Goal: Information Seeking & Learning: Find specific fact

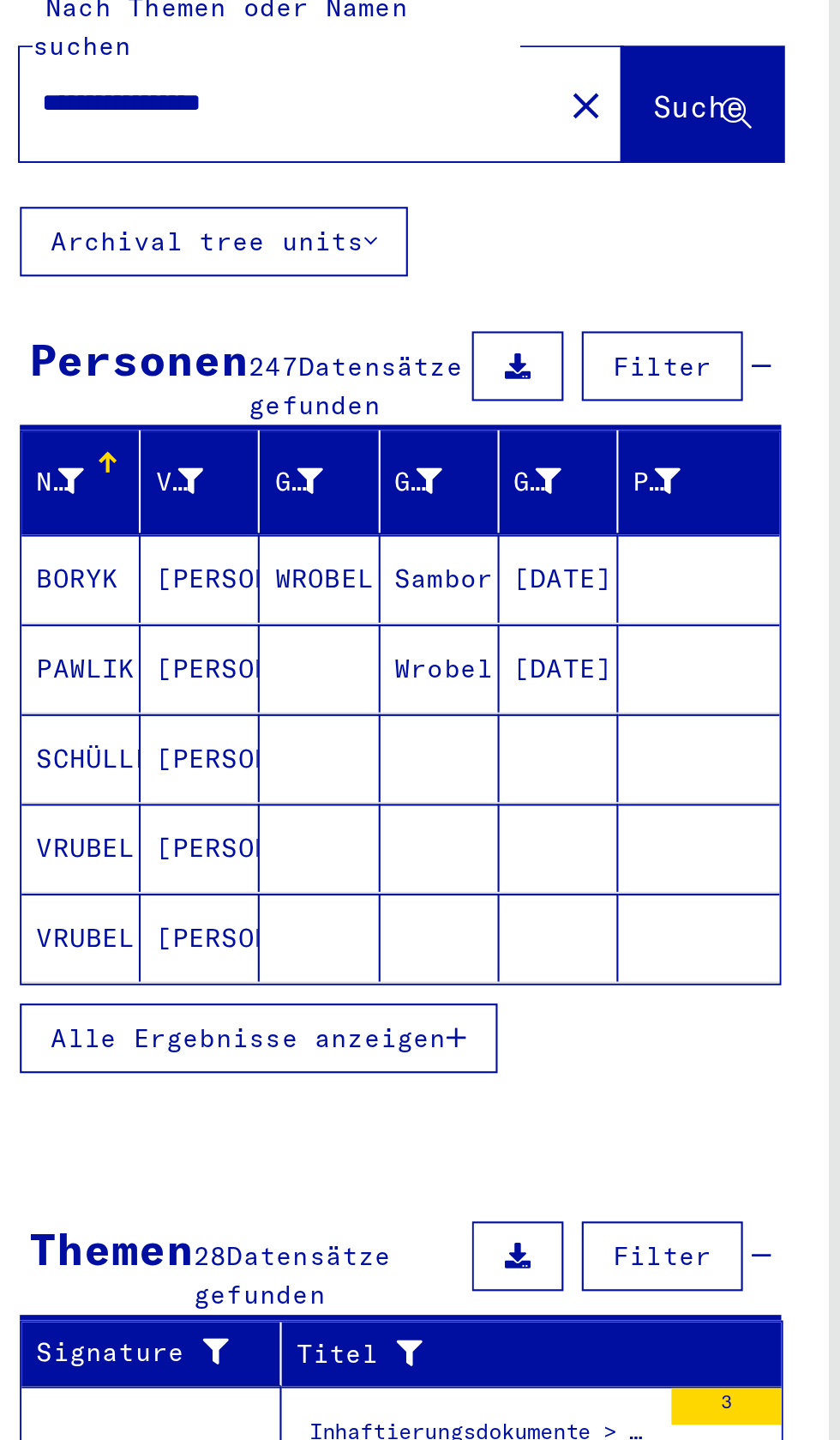
scroll to position [45, 0]
click at [213, 580] on span "Alle Ergebnisse anzeigen" at bounding box center [142, 588] width 185 height 16
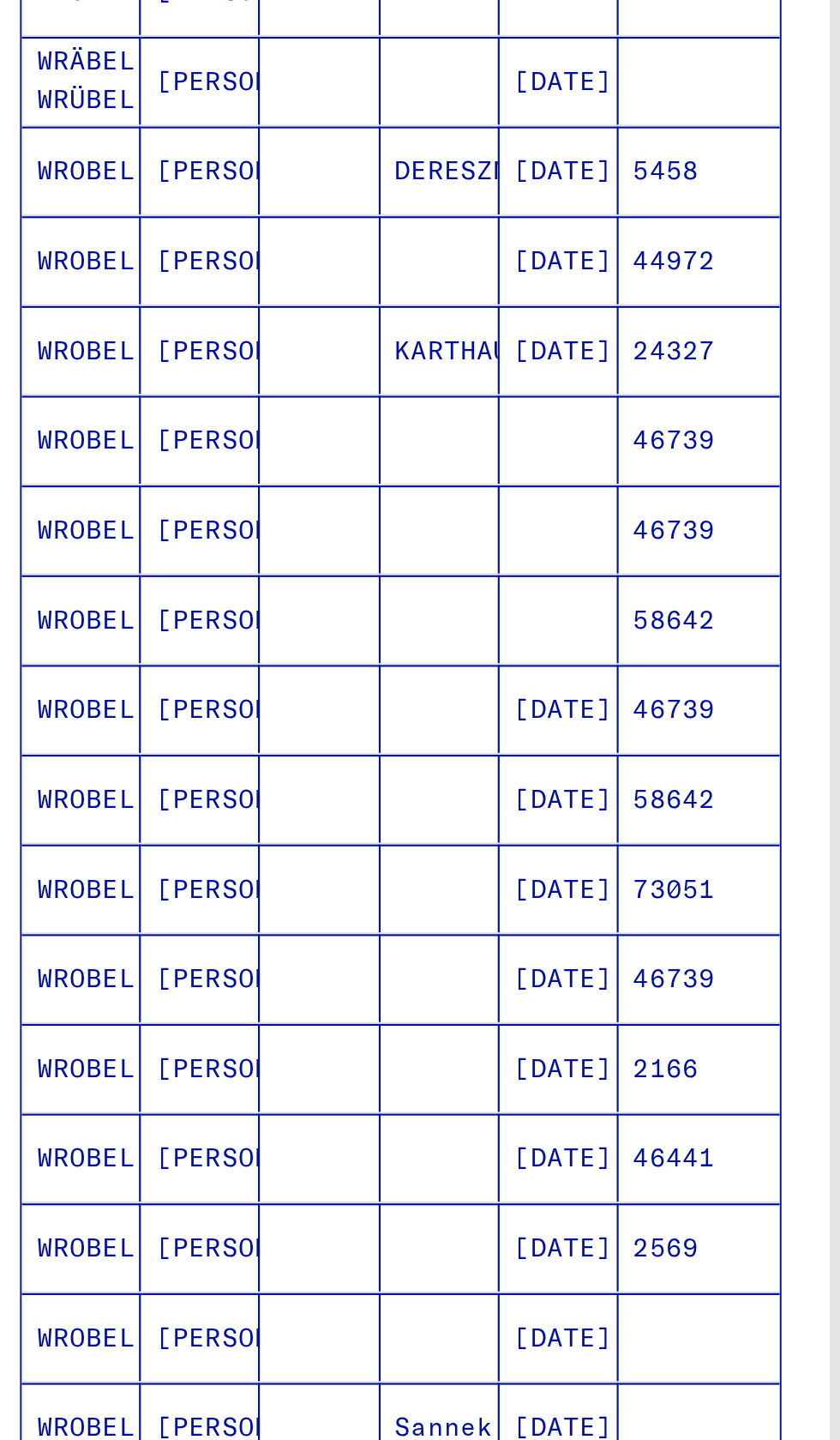
scroll to position [175, 0]
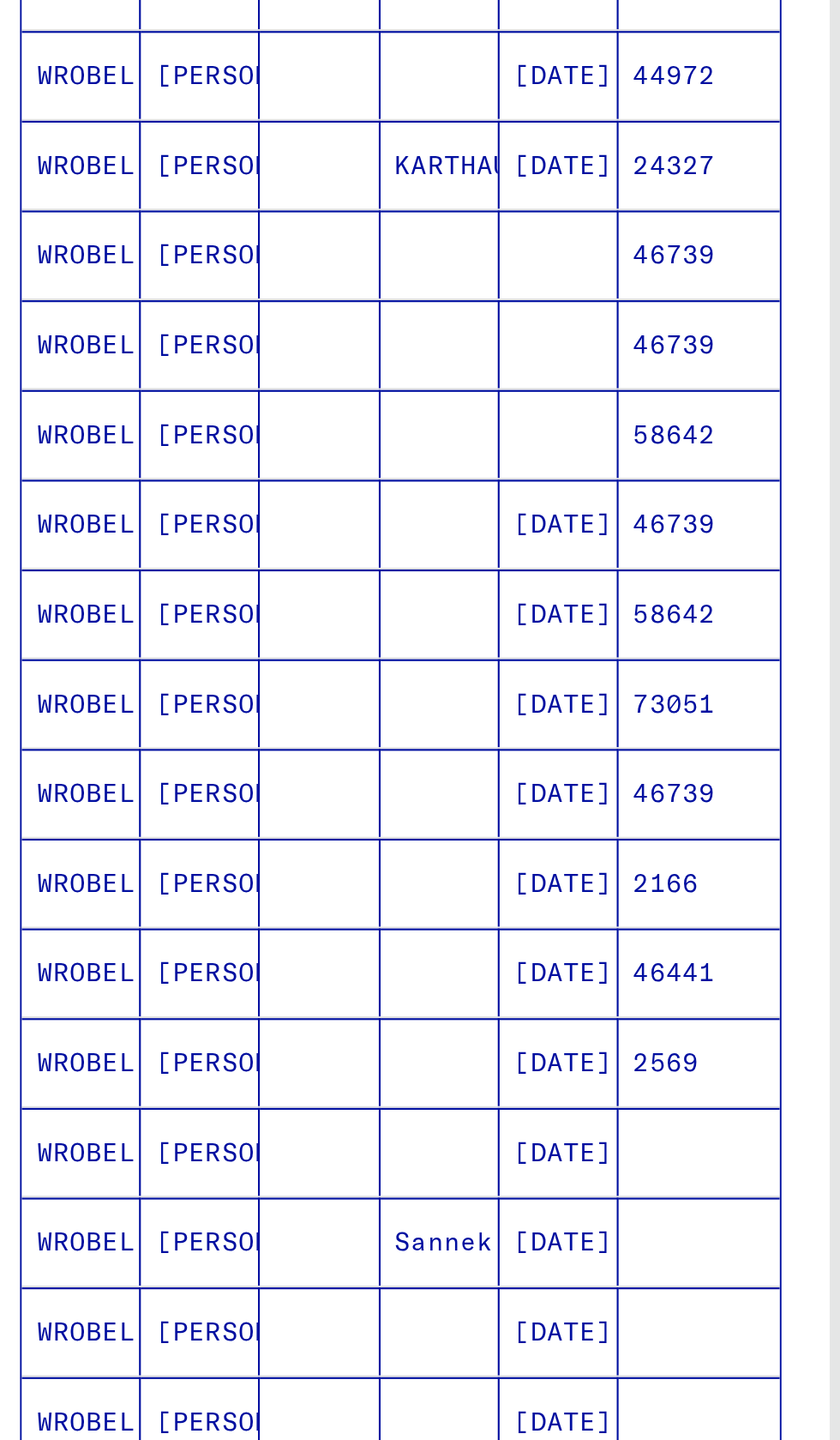
click at [326, 972] on icon "Next page" at bounding box center [333, 984] width 24 height 24
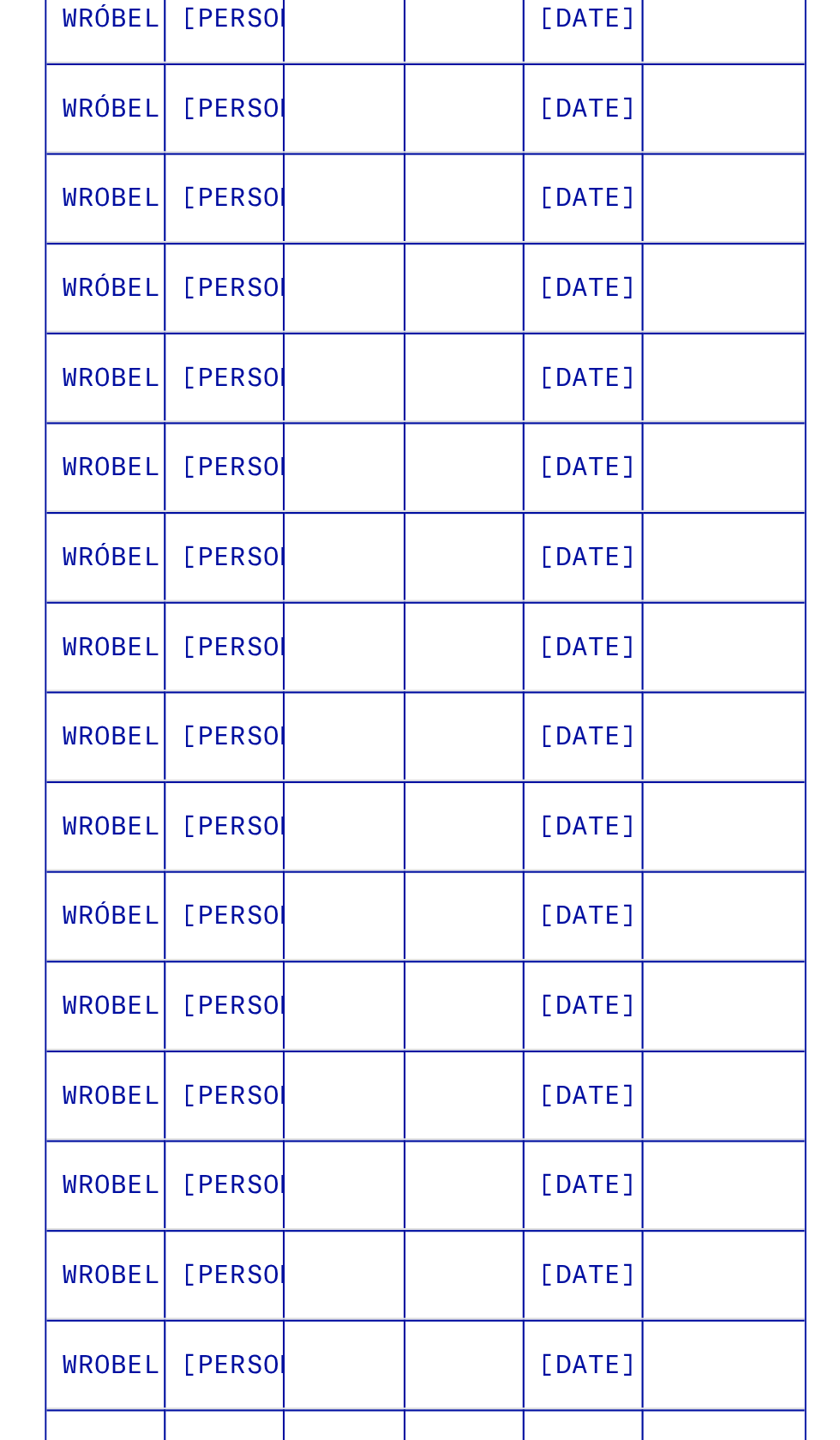
click at [331, 978] on icon "Next page" at bounding box center [333, 984] width 8 height 12
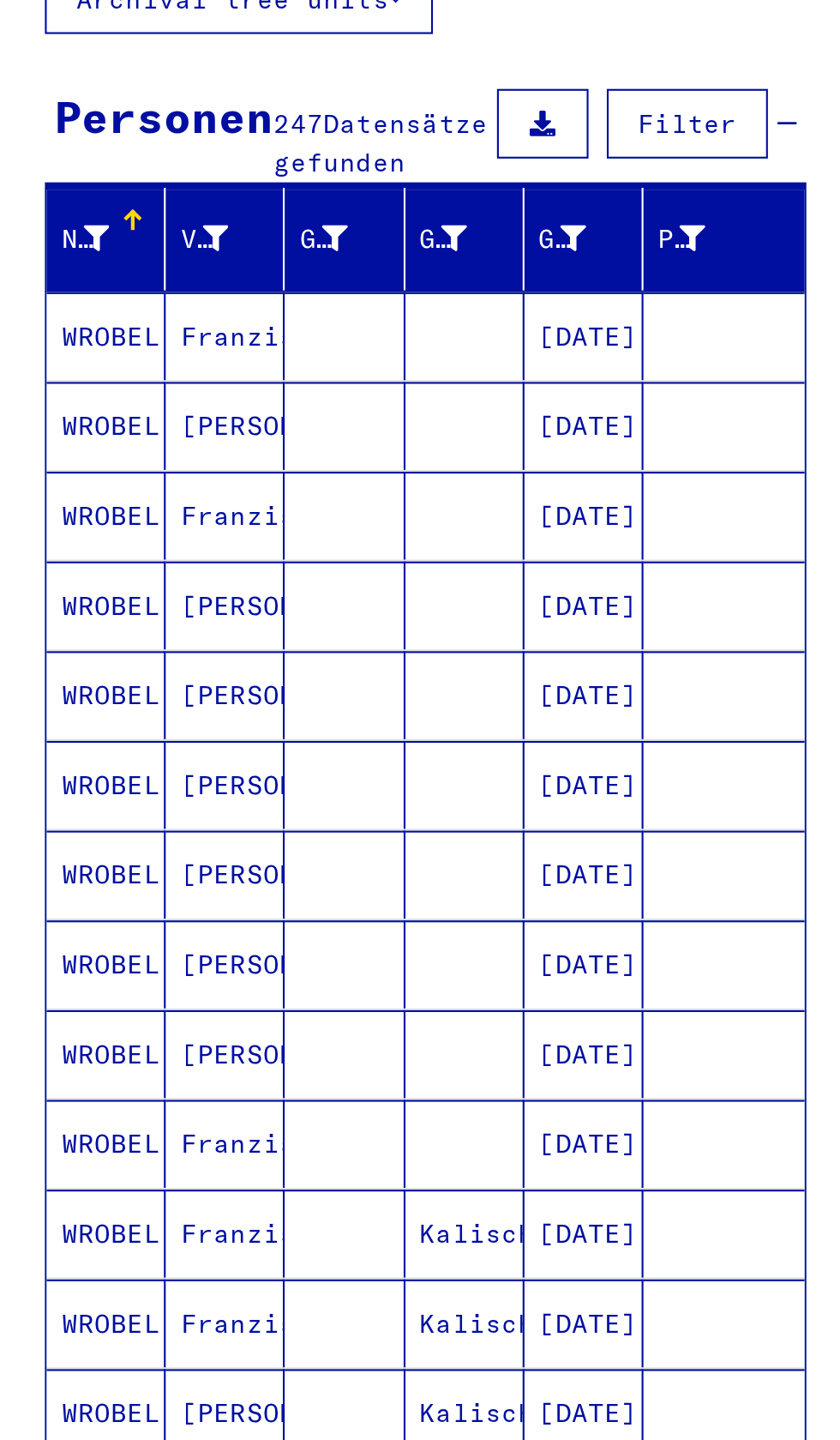
scroll to position [108, 0]
click at [282, 772] on mat-cell "[DATE]" at bounding box center [287, 793] width 55 height 41
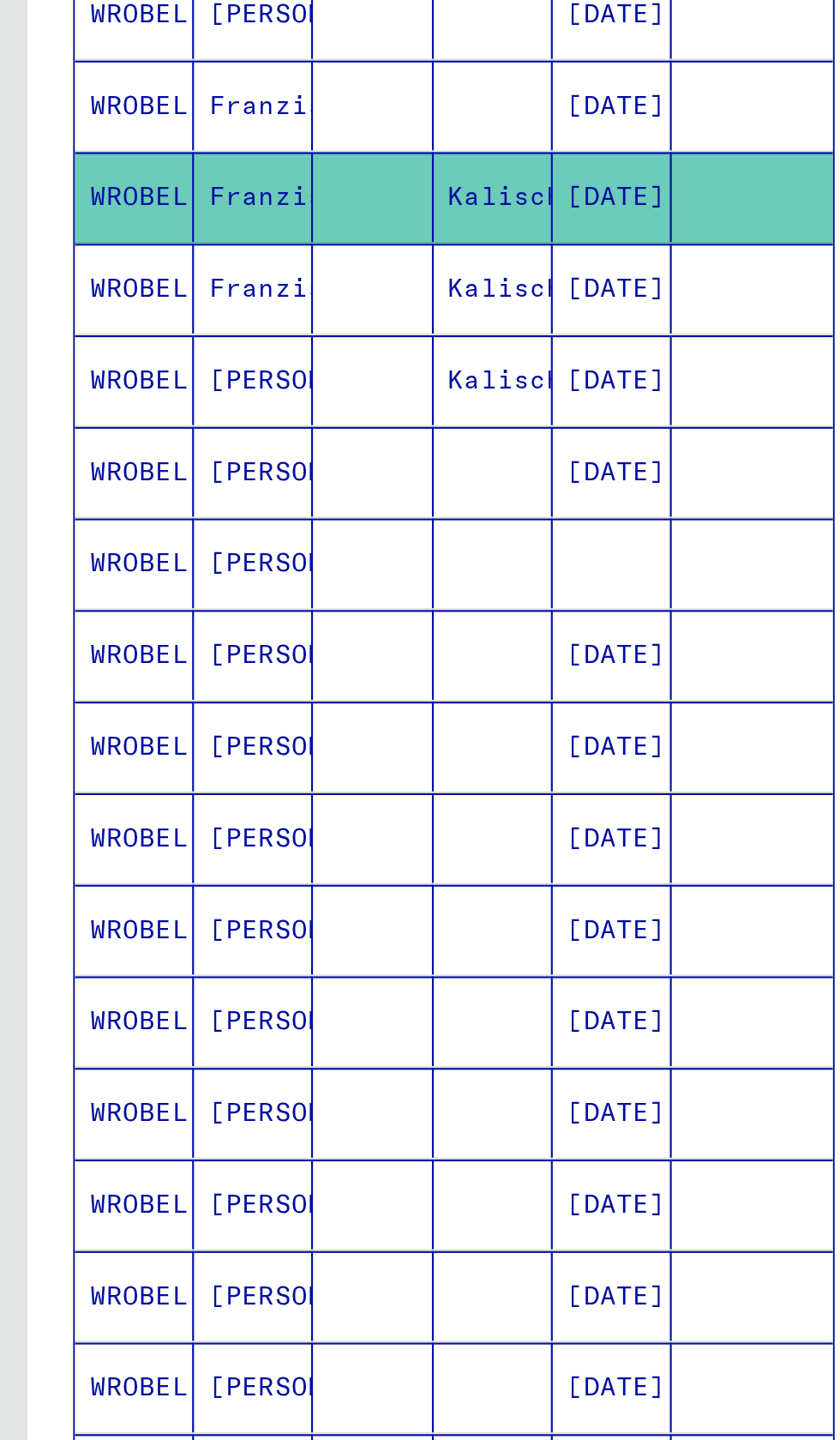
scroll to position [175, 0]
click at [319, 972] on button "Next page" at bounding box center [333, 990] width 35 height 35
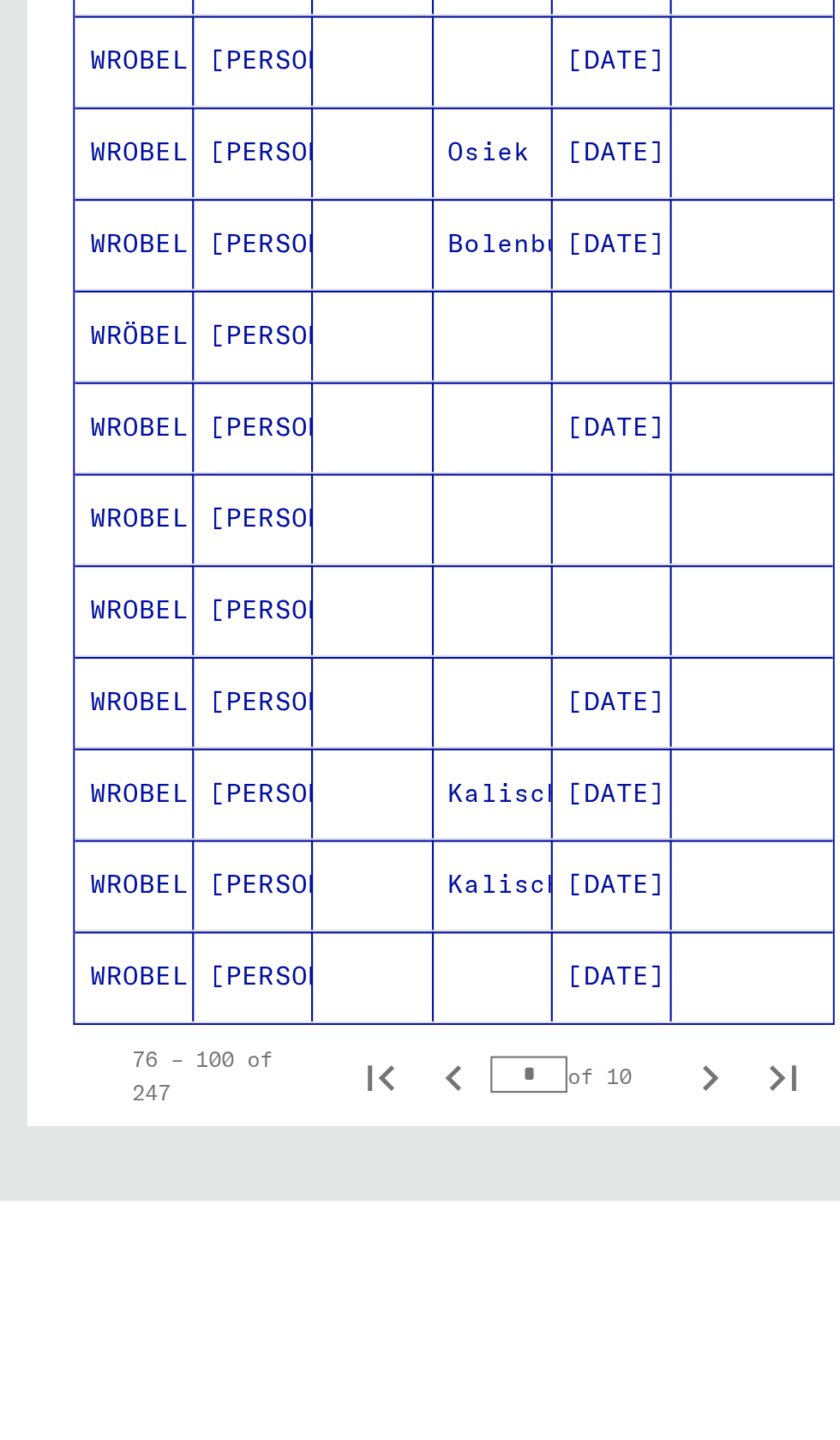
scroll to position [65, 0]
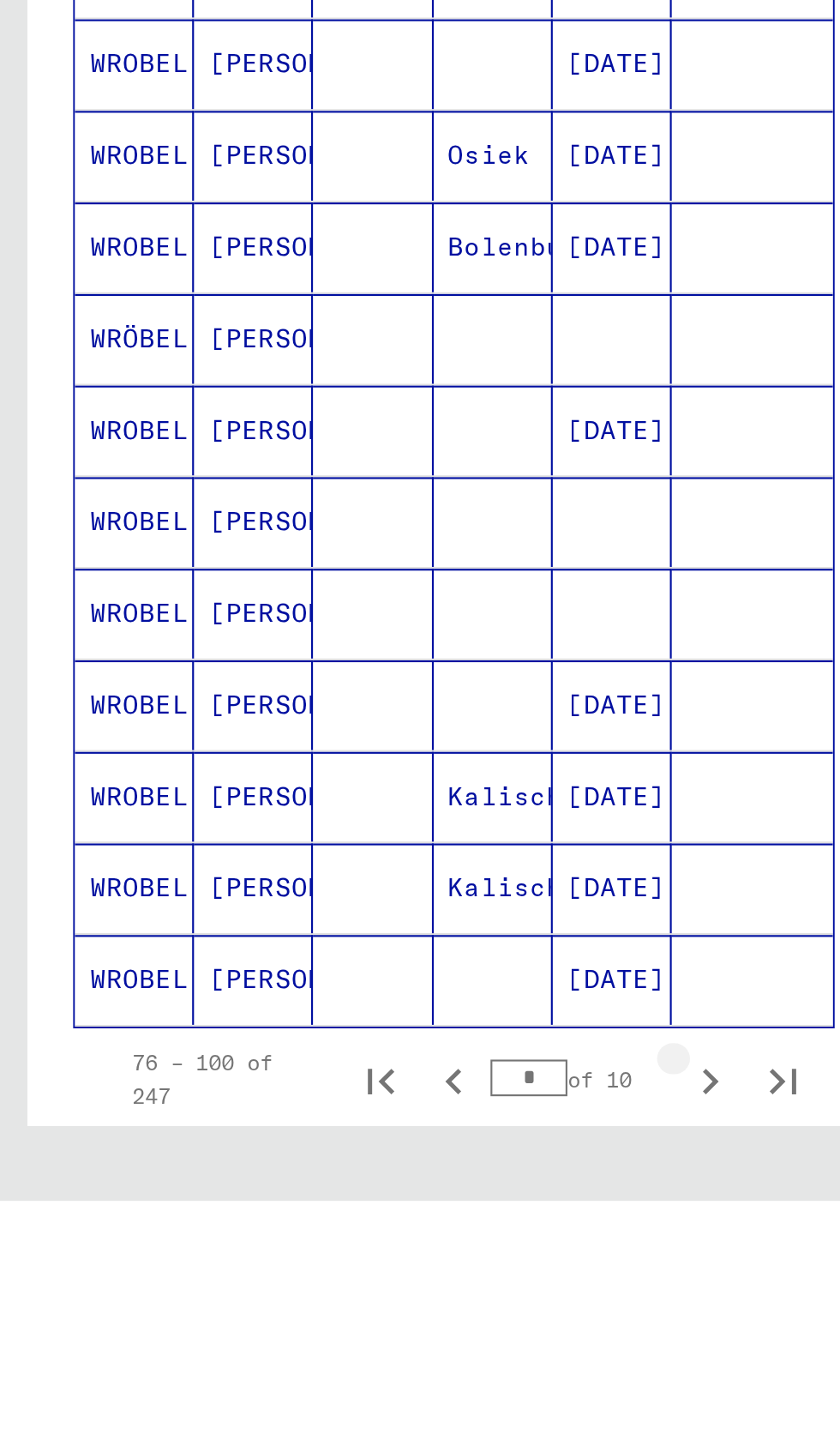
click at [329, 1373] on icon "Next page" at bounding box center [333, 1384] width 24 height 24
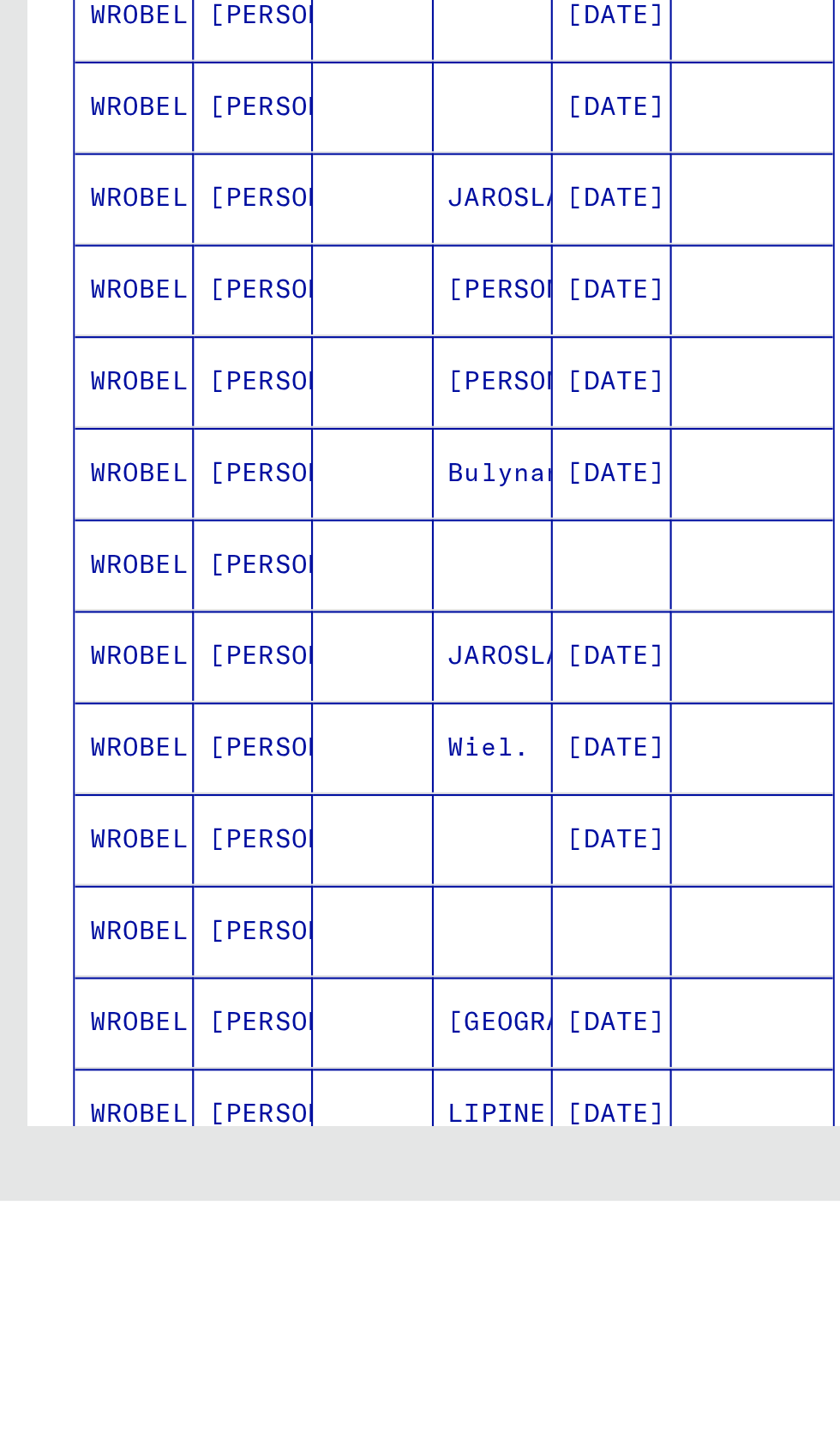
scroll to position [0, 0]
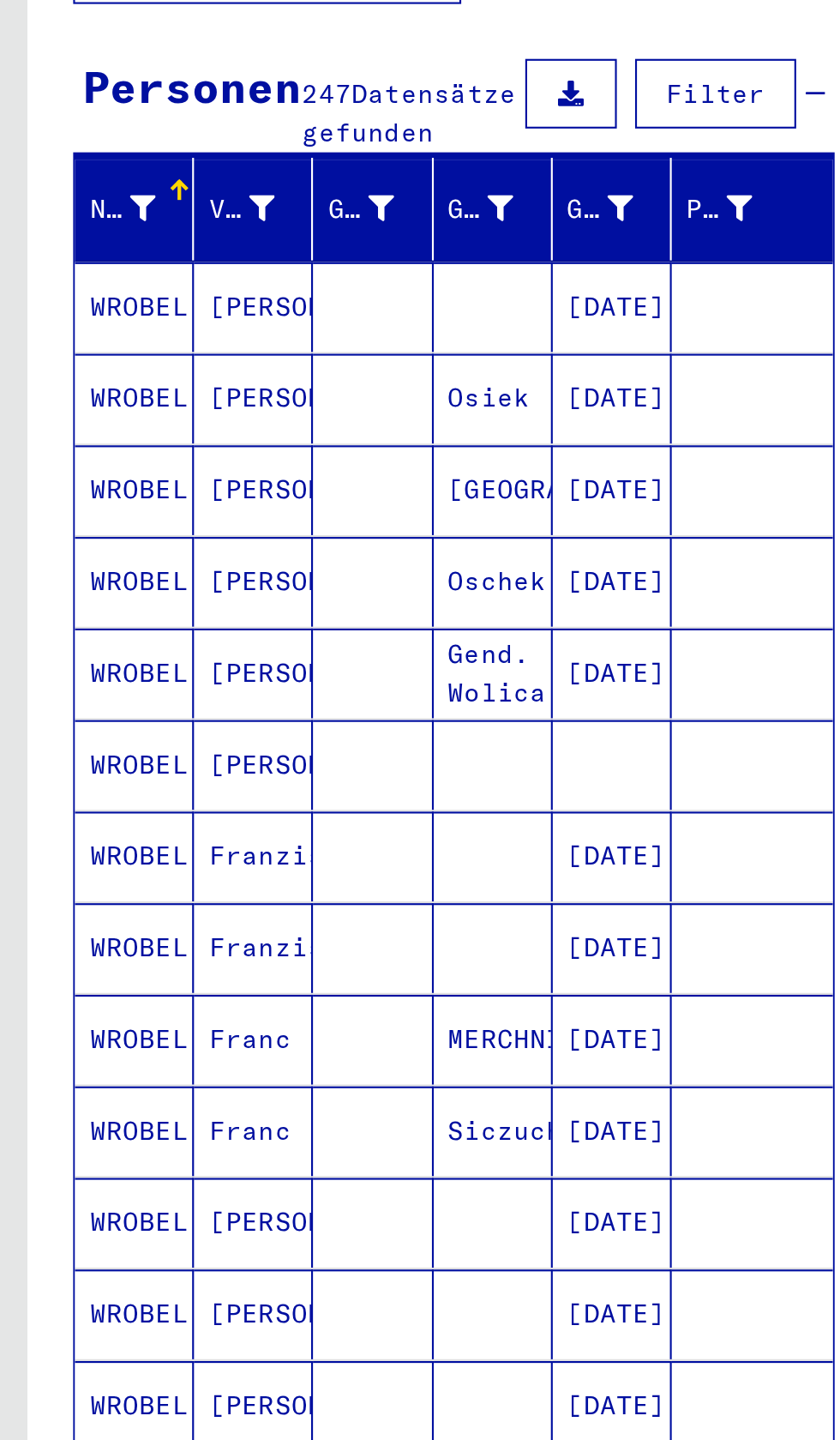
click at [262, 408] on mat-cell "[DATE]" at bounding box center [287, 415] width 55 height 42
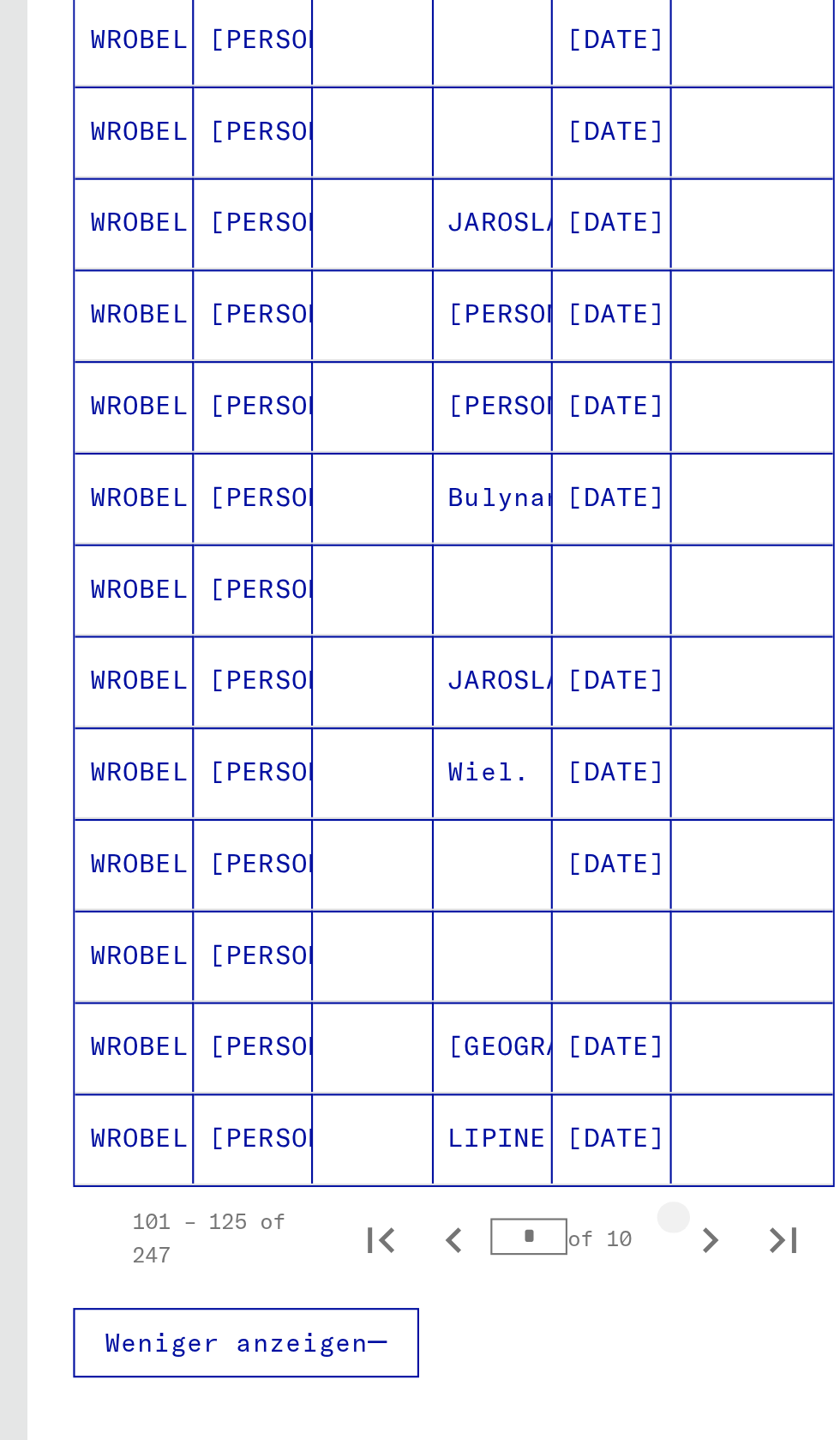
click at [316, 972] on button "Next page" at bounding box center [333, 990] width 35 height 35
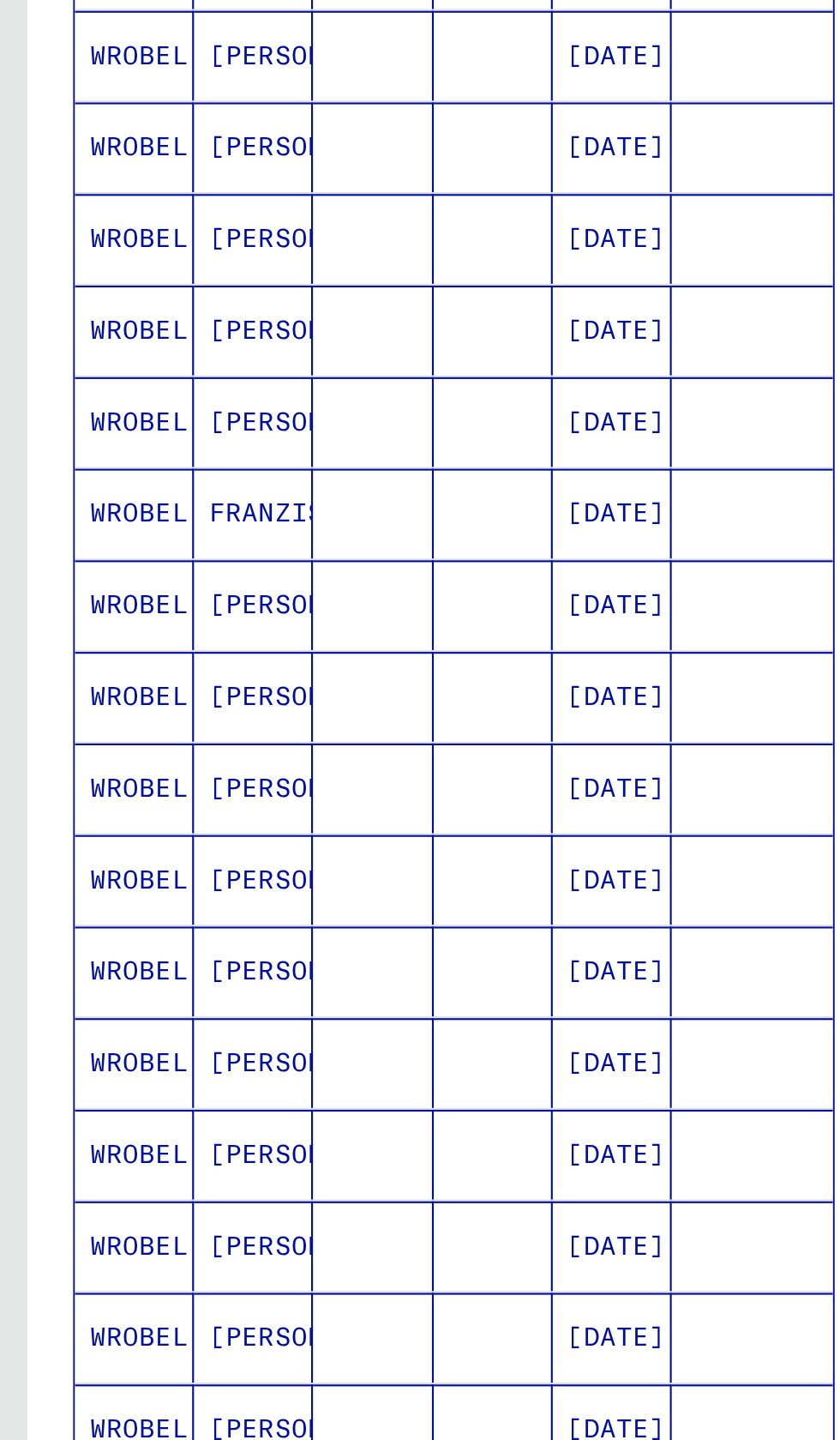
click at [325, 978] on icon "Next page" at bounding box center [333, 991] width 24 height 24
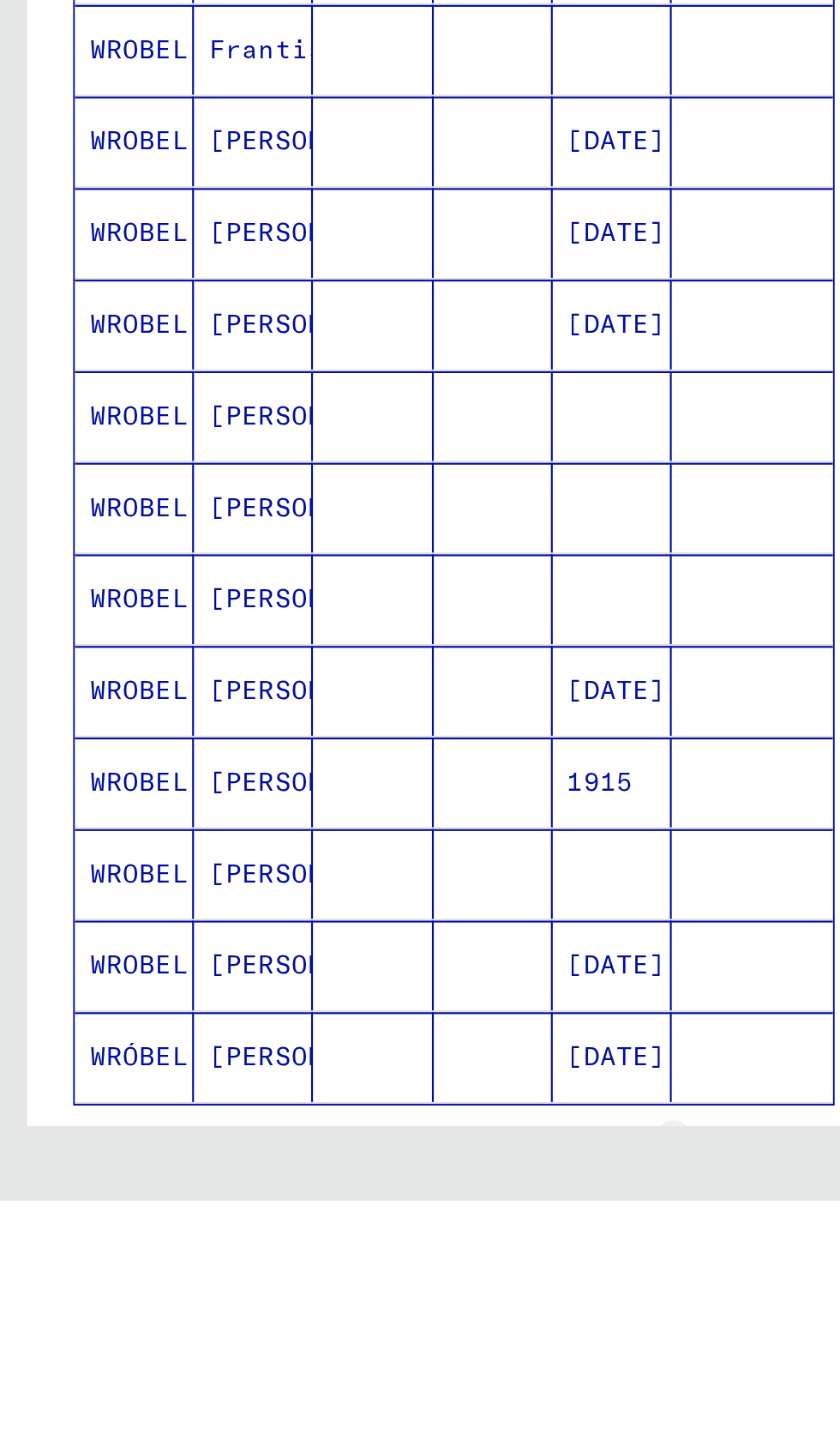
click at [322, 1411] on icon "Next page" at bounding box center [333, 1420] width 24 height 24
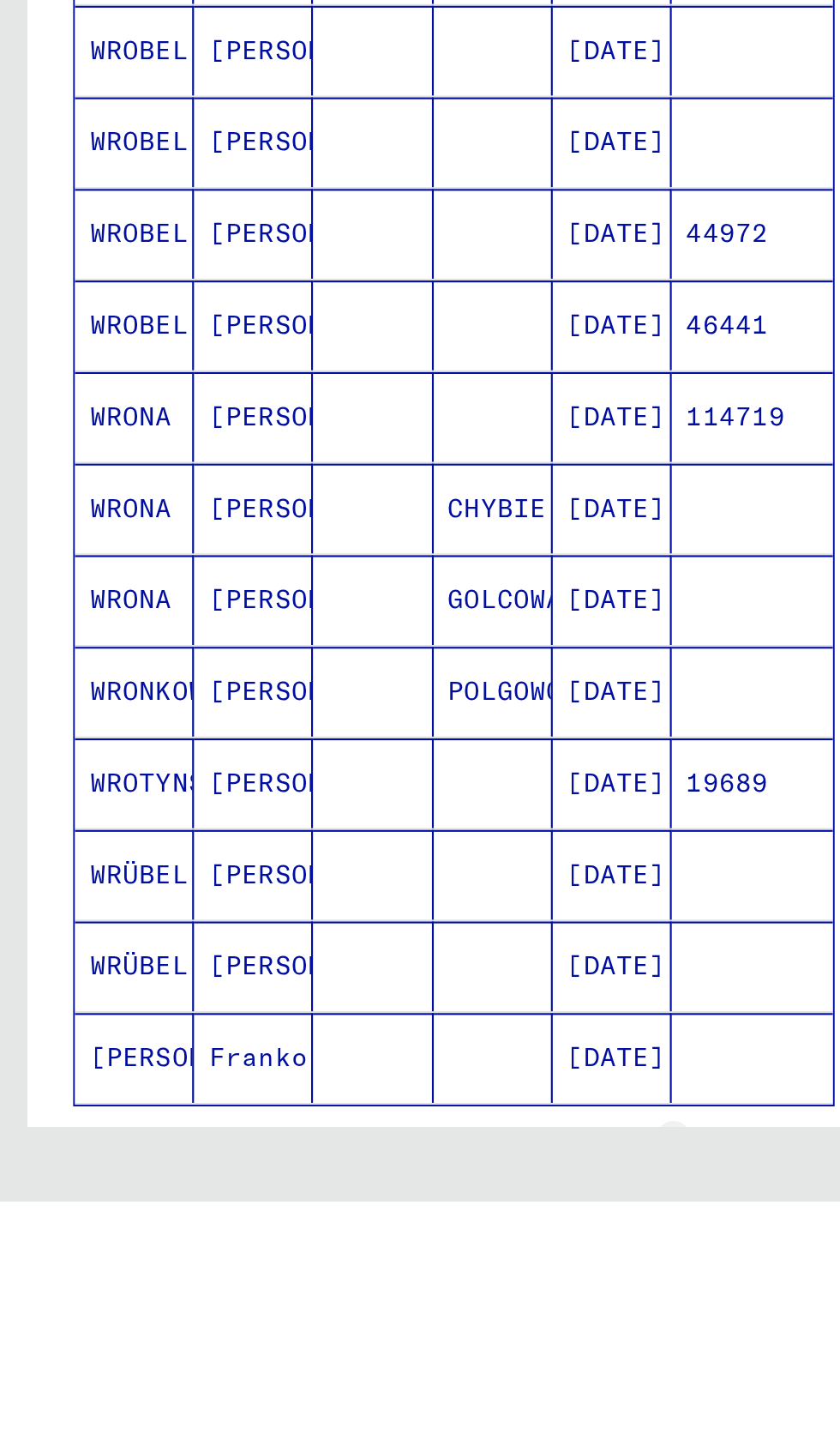
click at [321, 1408] on icon "Next page" at bounding box center [333, 1420] width 24 height 24
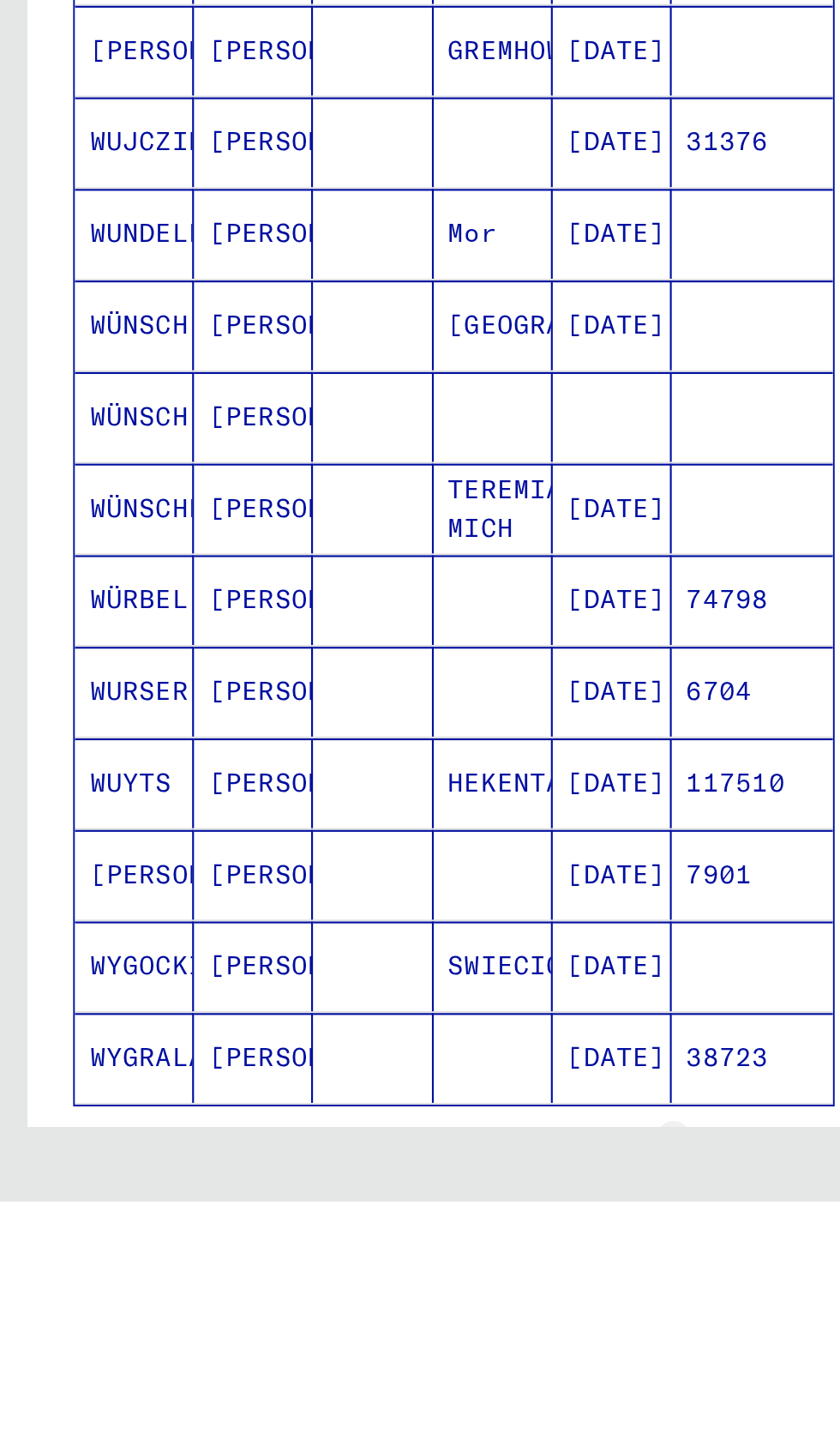
type input "*"
